Goal: Use online tool/utility: Utilize a website feature to perform a specific function

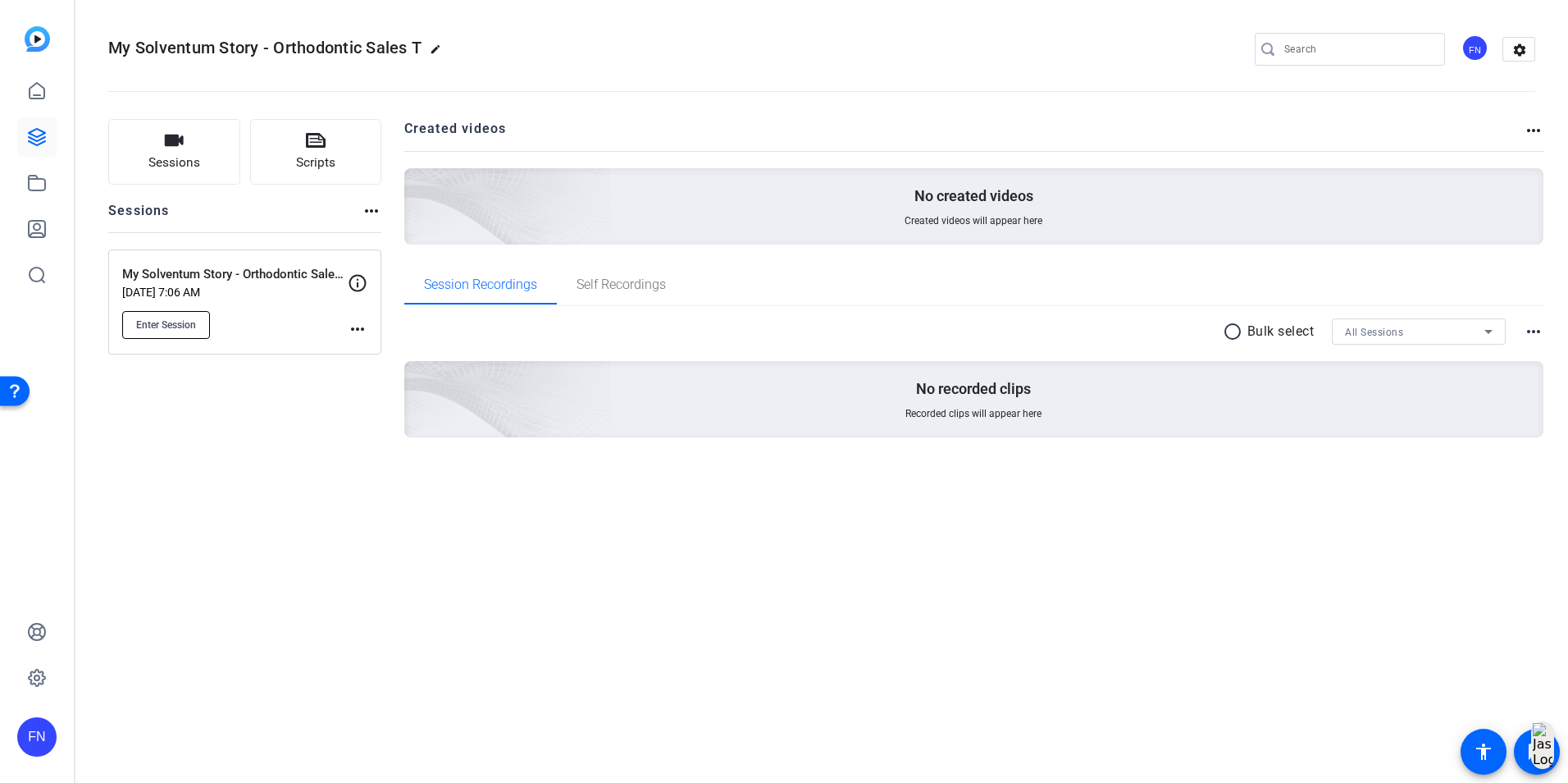
click at [190, 330] on span "Enter Session" at bounding box center [166, 324] width 60 height 13
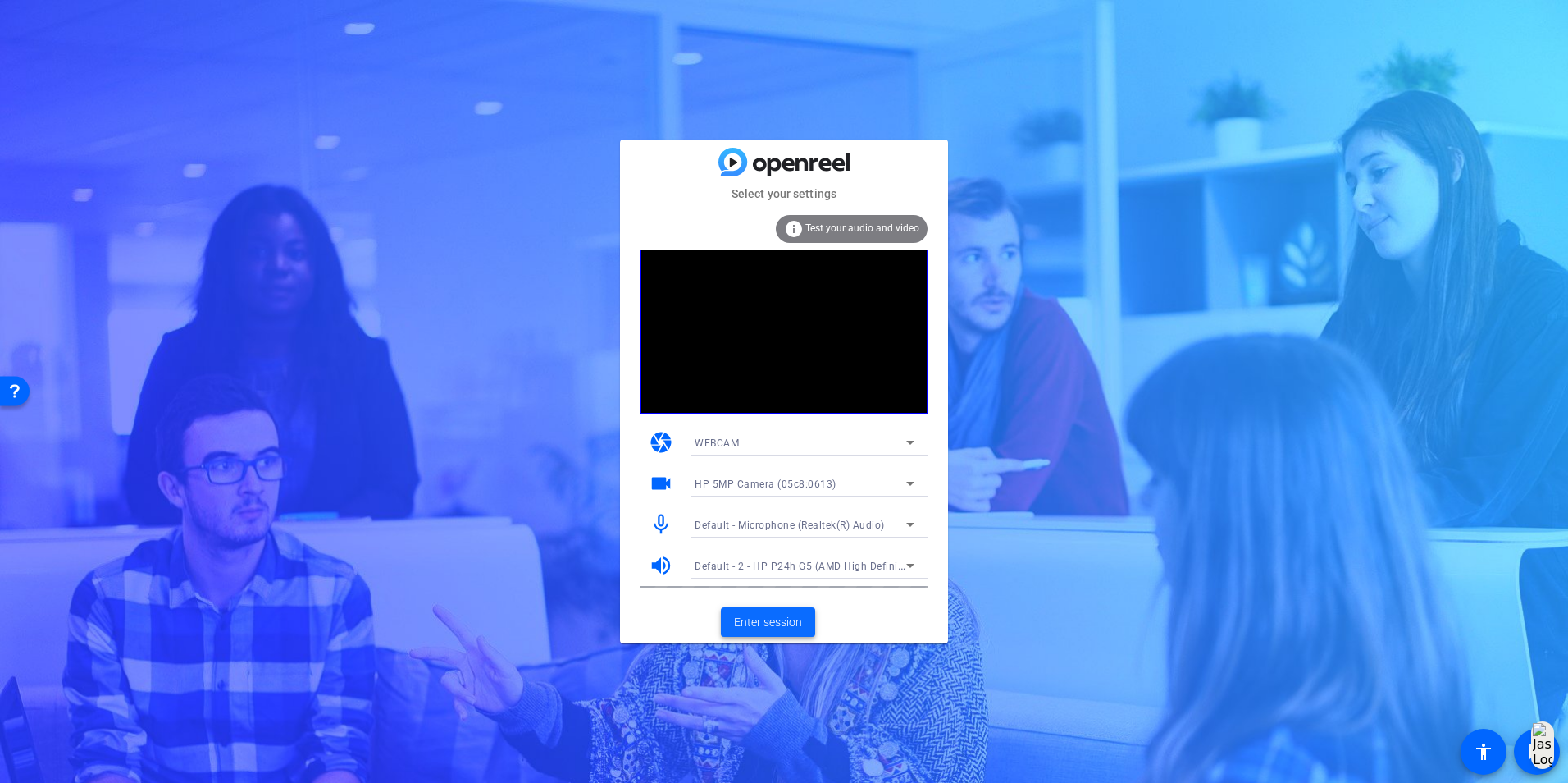
click at [787, 620] on span "Enter session" at bounding box center [768, 622] width 68 height 17
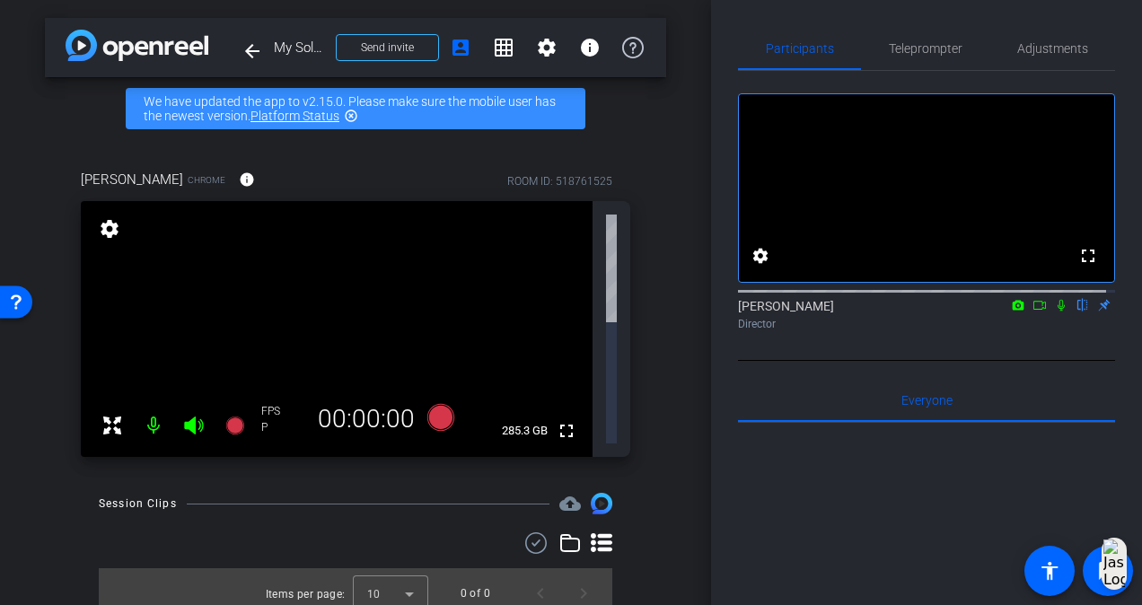
click at [680, 355] on div "arrow_back My Solventum Story - Orthodontic Sales Training Group 1 Back to proj…" at bounding box center [355, 302] width 711 height 605
click at [115, 415] on icon at bounding box center [112, 426] width 22 height 22
click at [541, 54] on mat-icon "settings" at bounding box center [547, 48] width 22 height 22
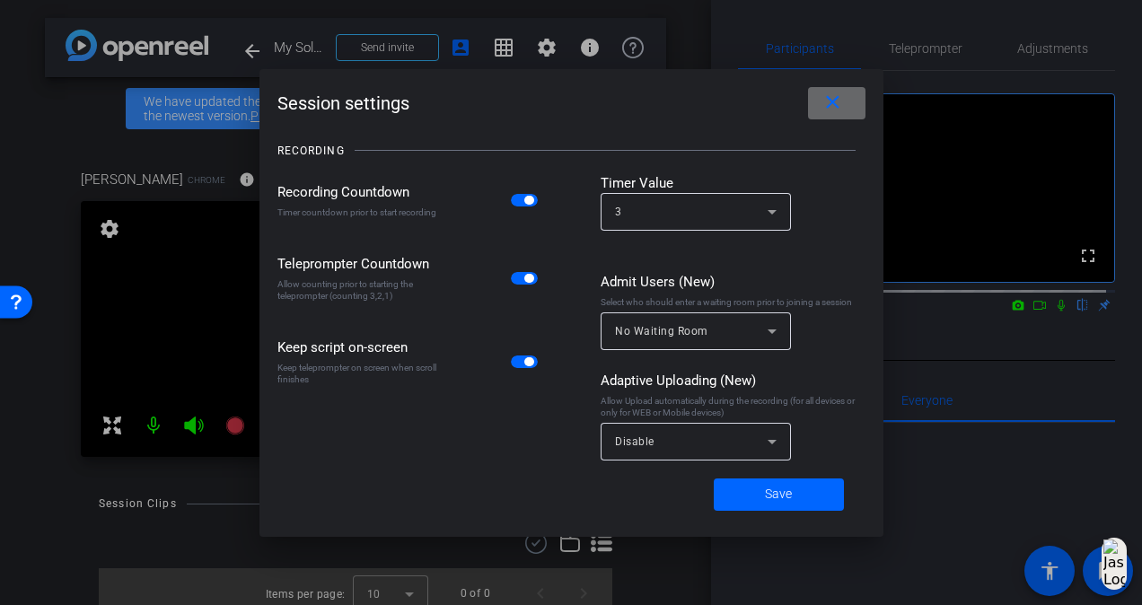
click at [842, 93] on mat-icon "close" at bounding box center [833, 103] width 22 height 22
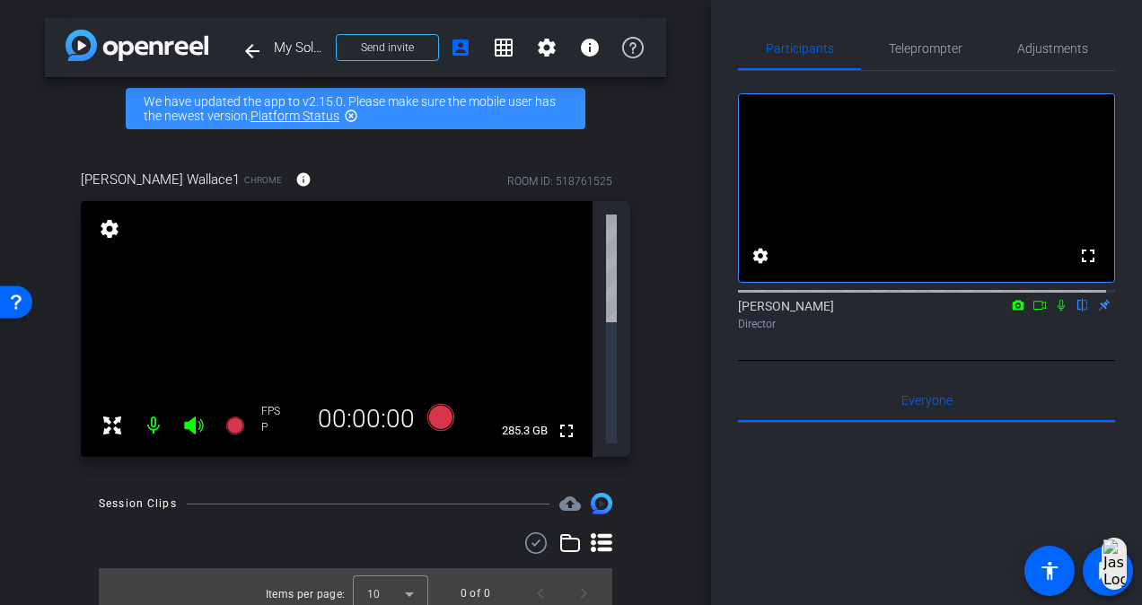
click at [667, 327] on div "arrow_back My Solventum Story - Orthodontic Sales Training Group 1 Back to proj…" at bounding box center [355, 302] width 711 height 605
click at [664, 167] on div "Brittney Wallace1 Chrome info ROOM ID: 518761525 fullscreen settings FPS P 00:0…" at bounding box center [355, 307] width 621 height 335
click at [251, 46] on mat-icon "arrow_back" at bounding box center [253, 51] width 22 height 22
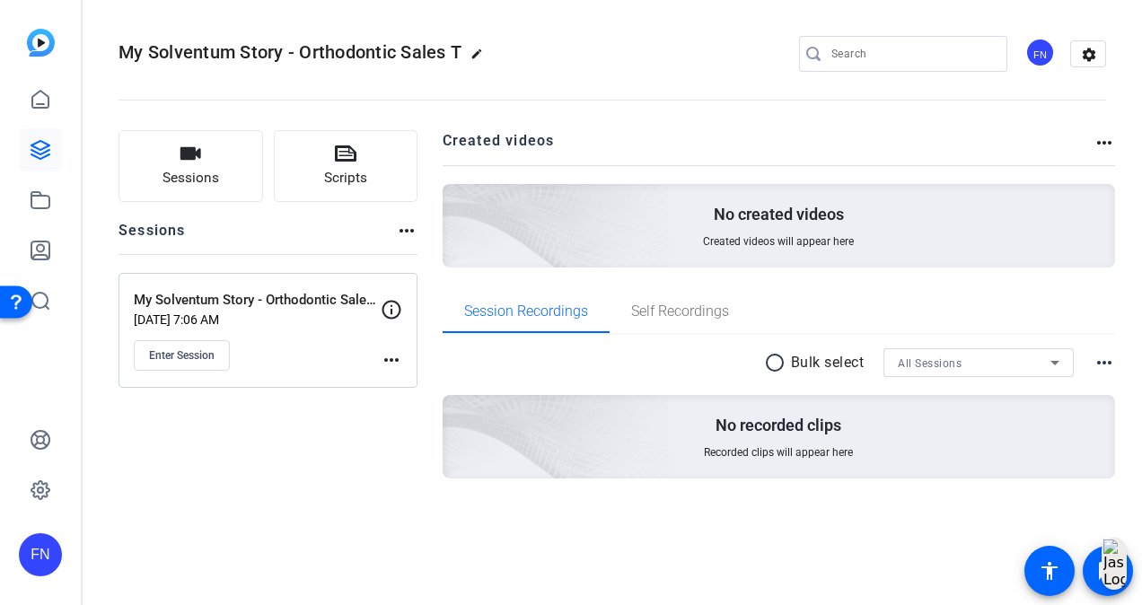
click at [712, 54] on div "My Solventum Story - Orthodontic Sales T edit FN settings" at bounding box center [613, 53] width 988 height 27
